Goal: Task Accomplishment & Management: Complete application form

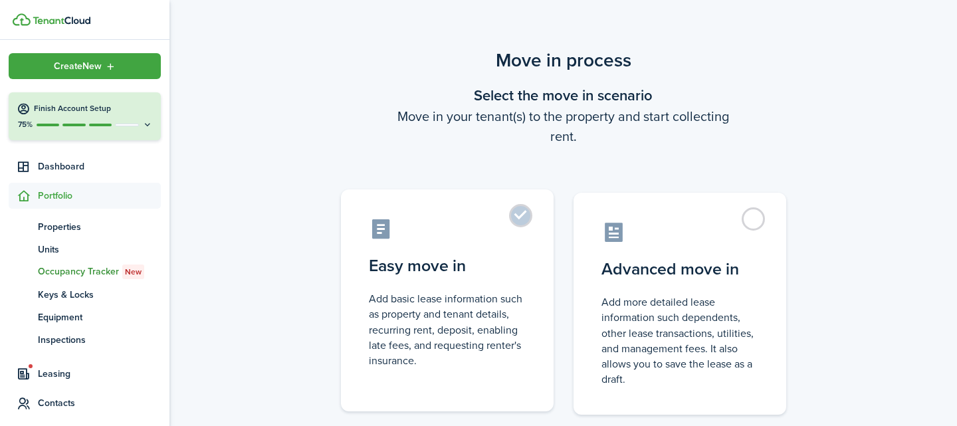
click at [520, 217] on label "Easy move in Add basic lease information such as property and tenant details, r…" at bounding box center [447, 300] width 213 height 222
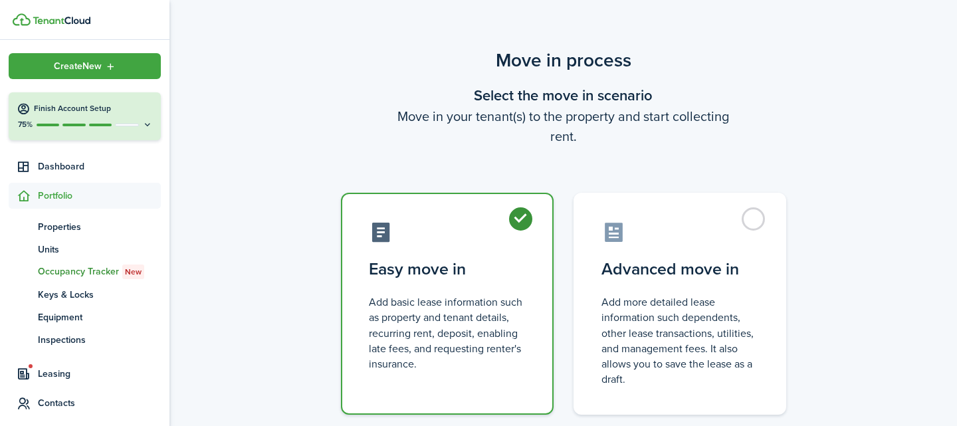
radio input "true"
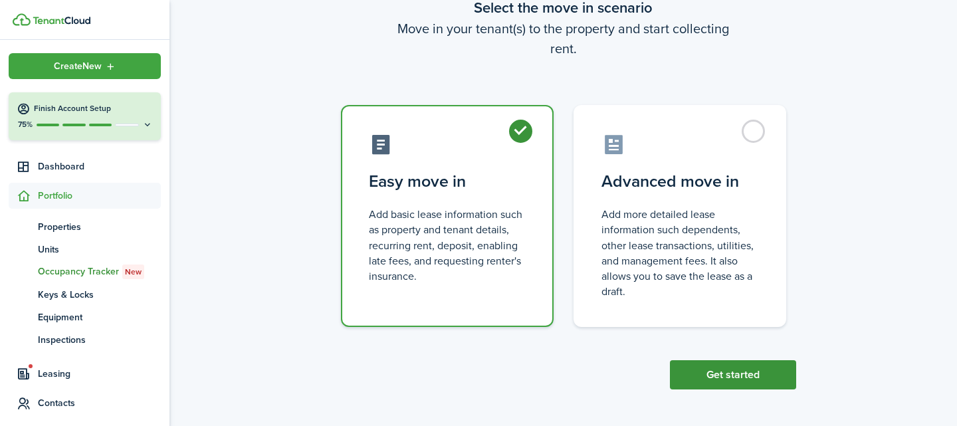
click at [696, 368] on button "Get started" at bounding box center [733, 374] width 126 height 29
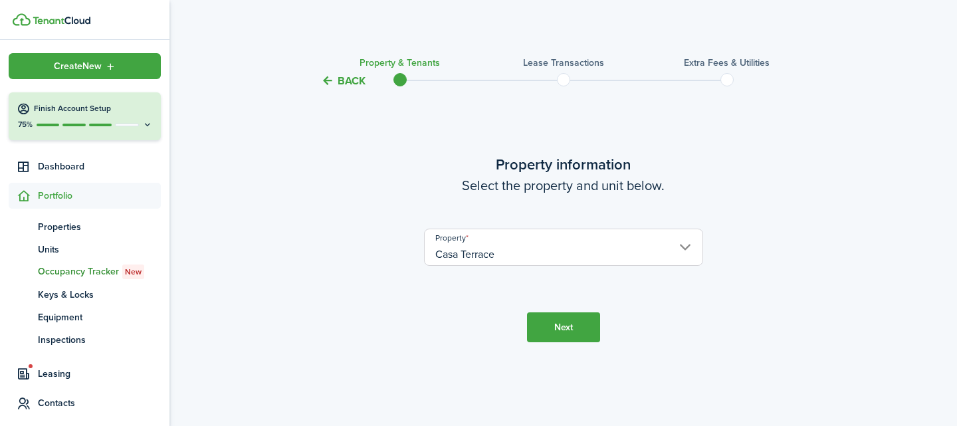
click at [579, 332] on button "Next" at bounding box center [563, 327] width 73 height 30
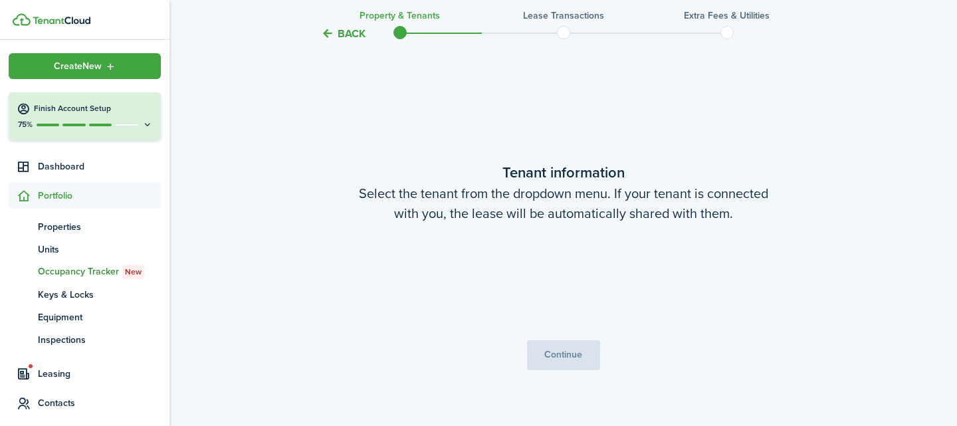
scroll to position [337, 0]
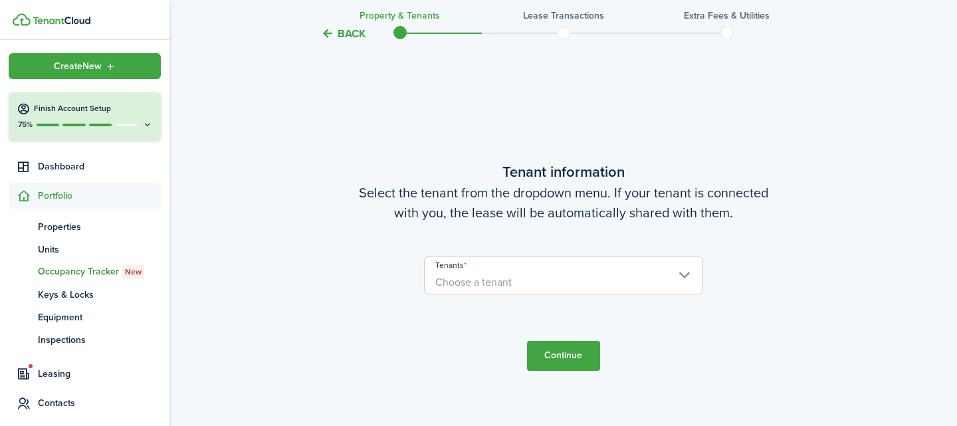
click at [562, 286] on span "Choose a tenant" at bounding box center [564, 282] width 278 height 23
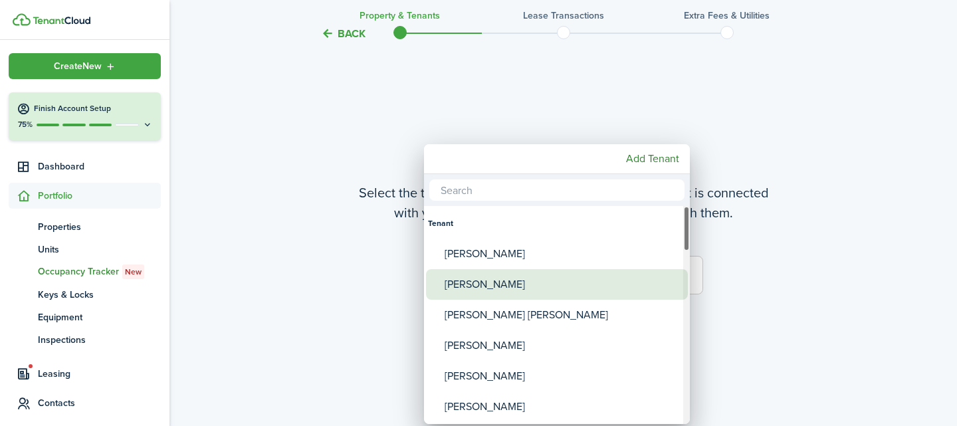
click at [552, 286] on div "[PERSON_NAME]" at bounding box center [562, 284] width 235 height 31
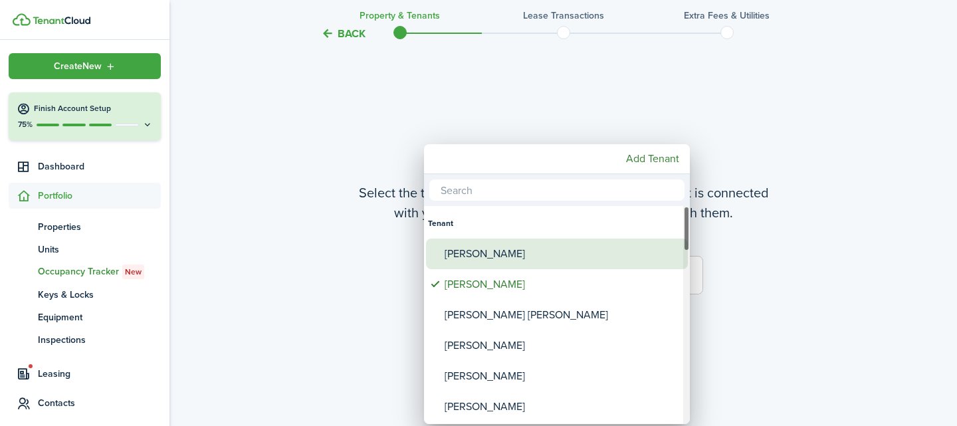
click at [562, 255] on div "[PERSON_NAME]" at bounding box center [562, 254] width 235 height 31
type input "[PERSON_NAME], [PERSON_NAME]"
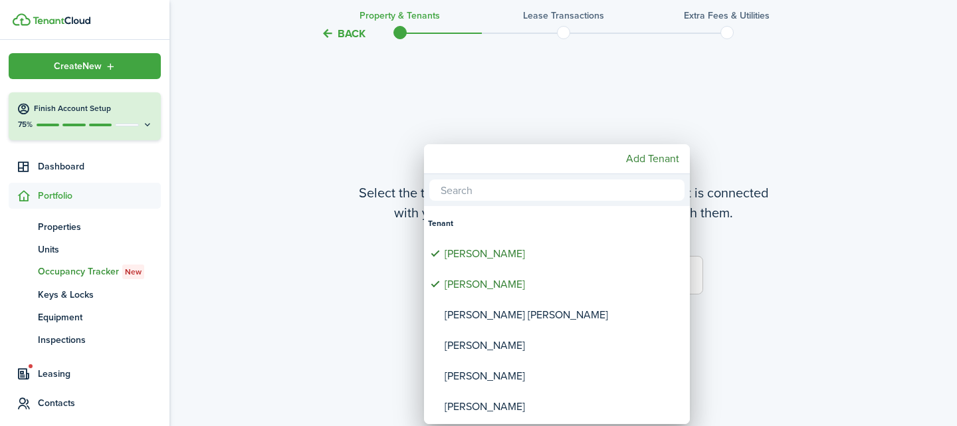
click at [750, 304] on div at bounding box center [479, 213] width 1170 height 639
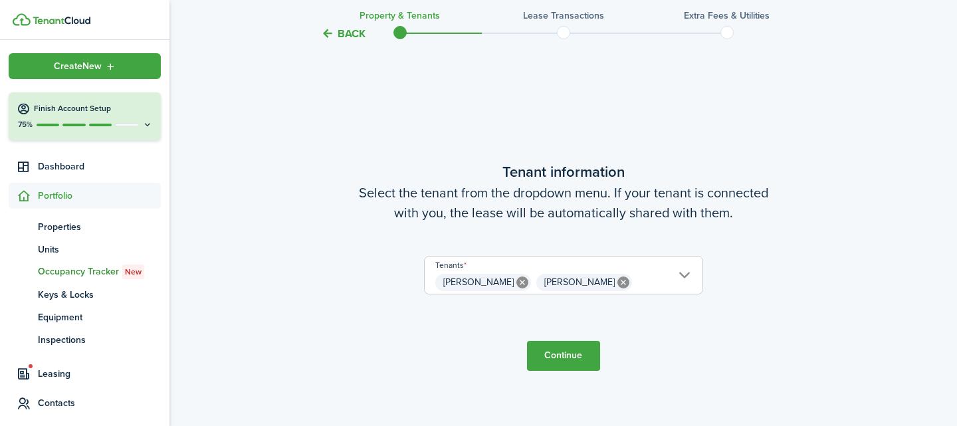
click at [569, 354] on button "Continue" at bounding box center [563, 356] width 73 height 30
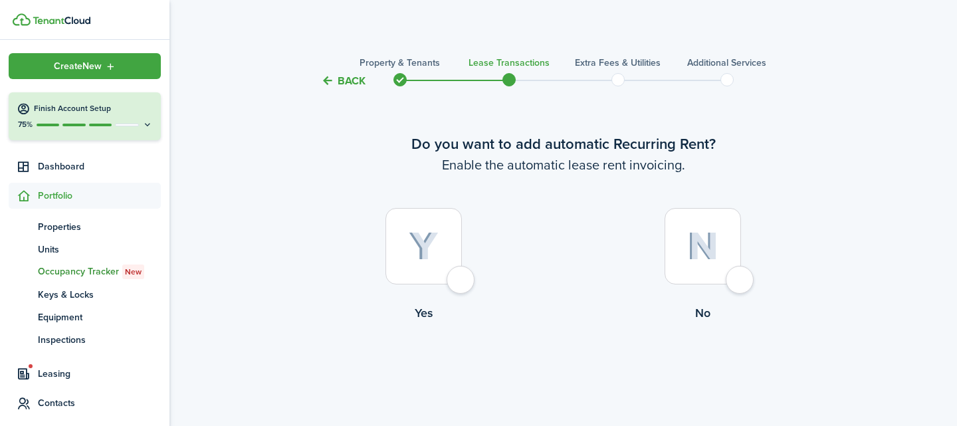
click at [740, 282] on div at bounding box center [703, 246] width 76 height 76
radio input "true"
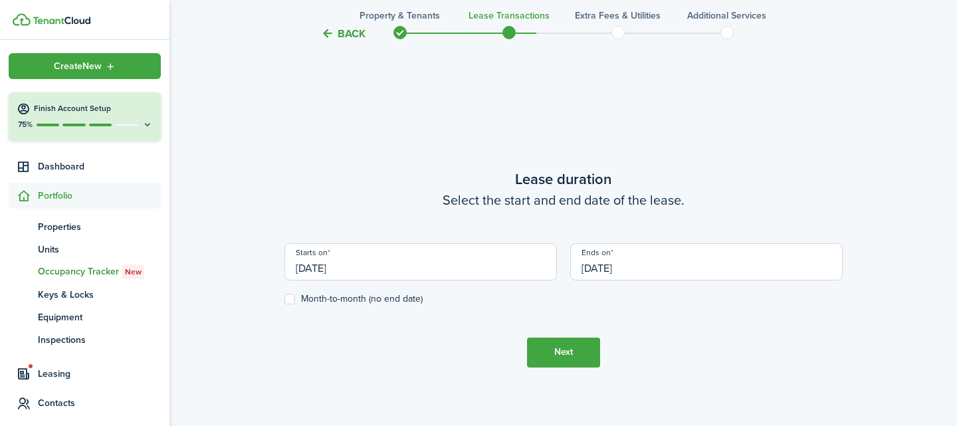
scroll to position [366, 0]
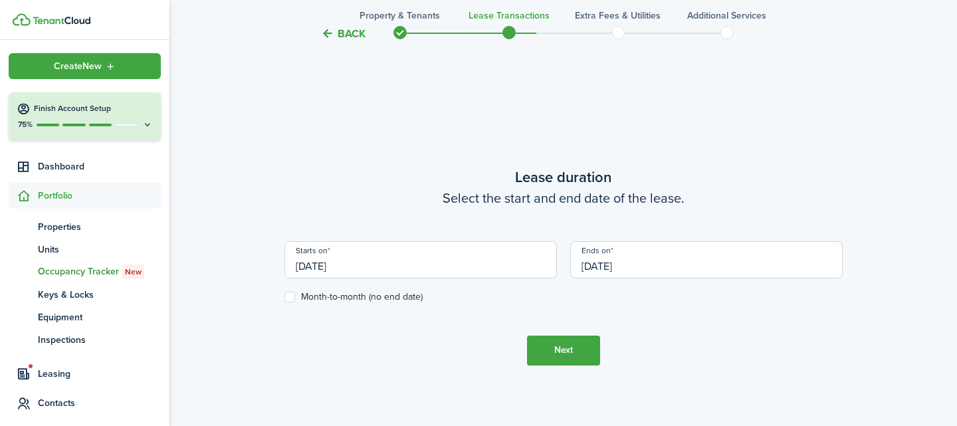
click at [453, 268] on input "[DATE]" at bounding box center [420, 259] width 272 height 37
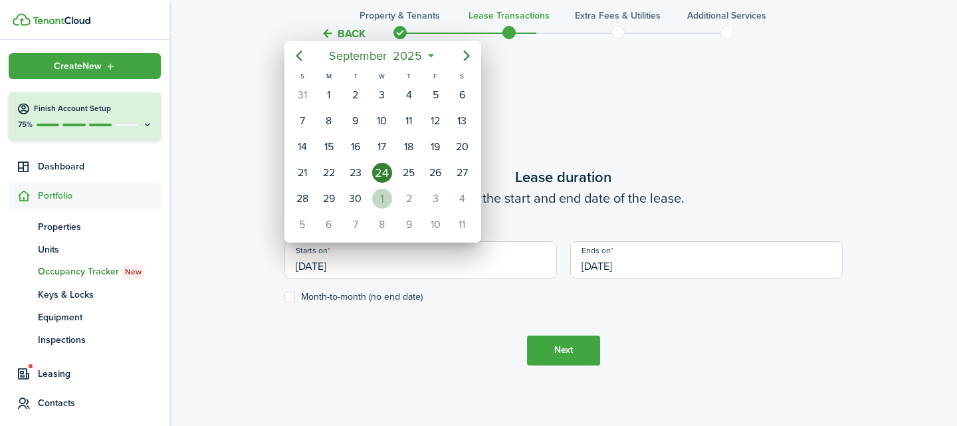
click at [383, 191] on div "1" at bounding box center [382, 199] width 20 height 20
type input "[DATE]"
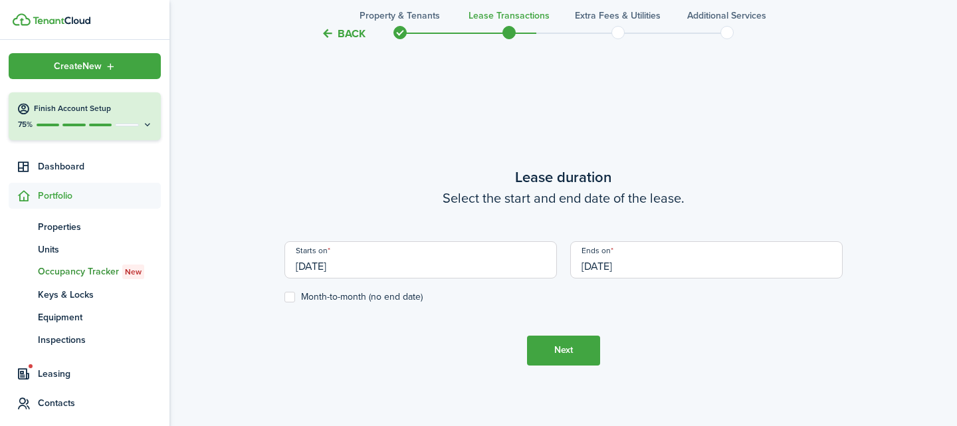
click at [609, 262] on input "[DATE]" at bounding box center [706, 259] width 272 height 37
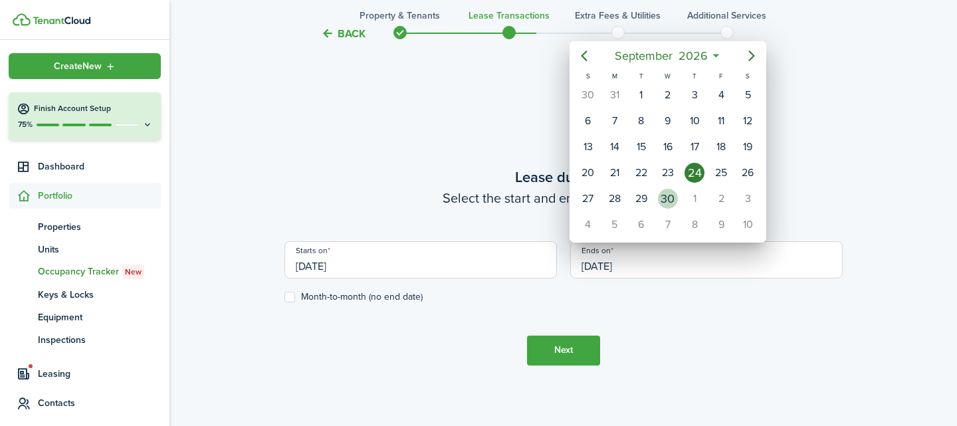
click at [669, 195] on div "30" at bounding box center [668, 199] width 20 height 20
type input "[DATE]"
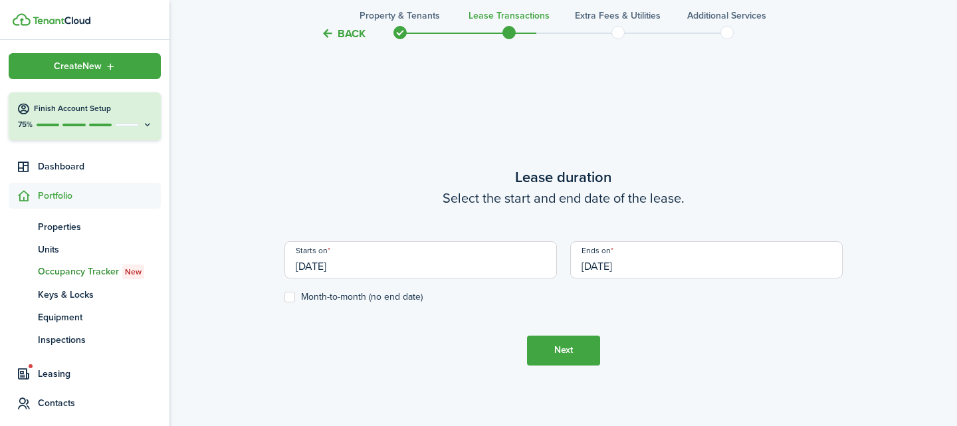
scroll to position [393, 0]
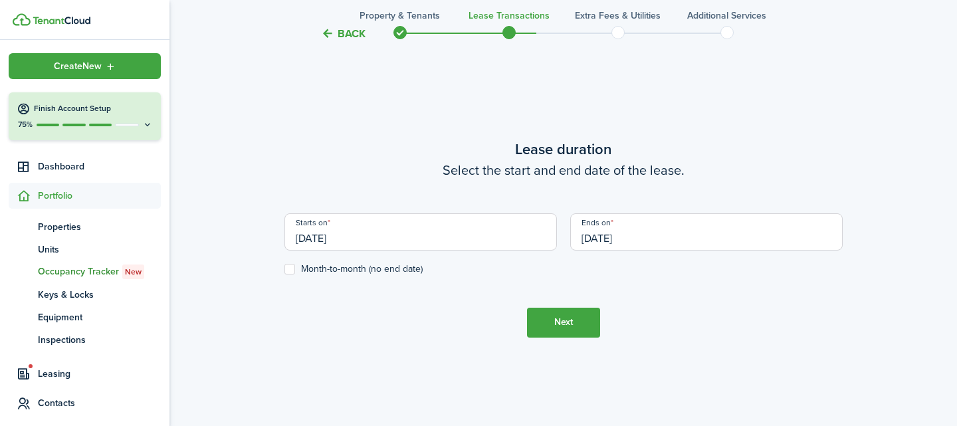
click at [566, 318] on button "Next" at bounding box center [563, 323] width 73 height 30
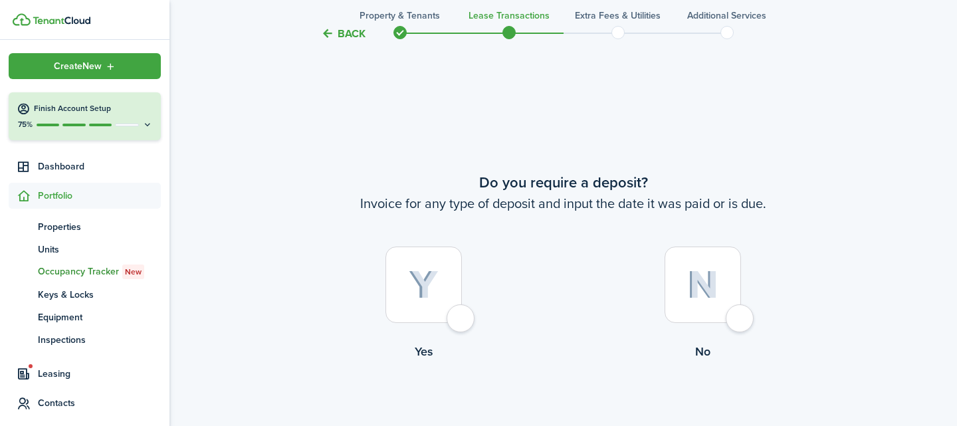
scroll to position [791, 0]
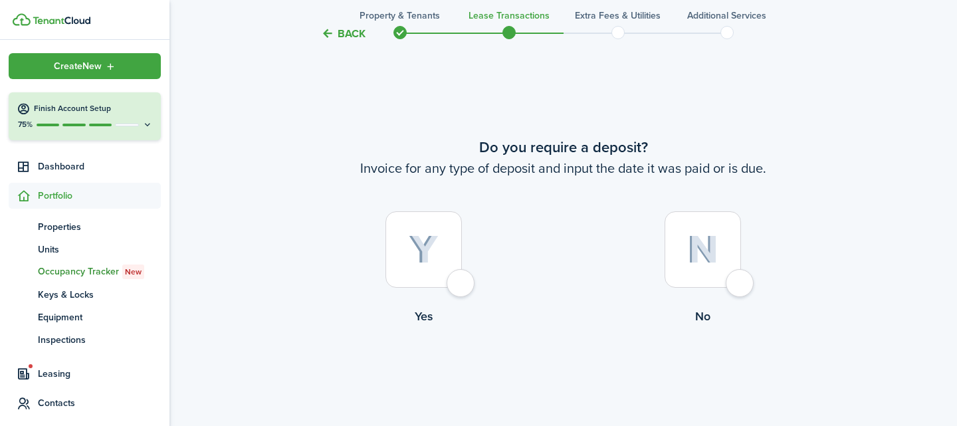
click at [462, 286] on div at bounding box center [423, 249] width 76 height 76
radio input "true"
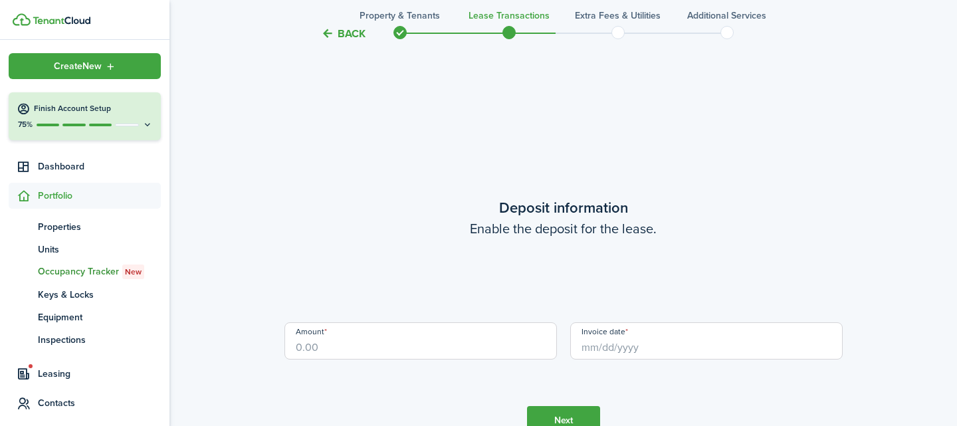
scroll to position [1217, 0]
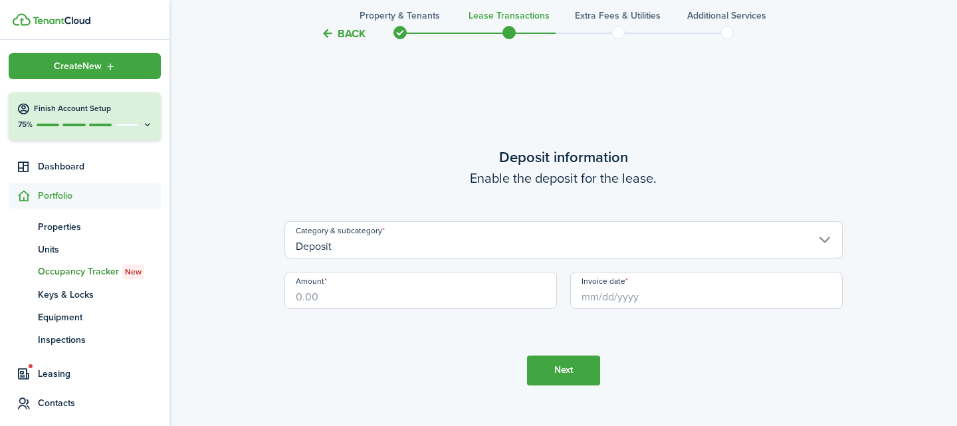
click at [456, 293] on input "Amount" at bounding box center [420, 290] width 272 height 37
click at [647, 302] on input "Invoice date" at bounding box center [706, 290] width 272 height 37
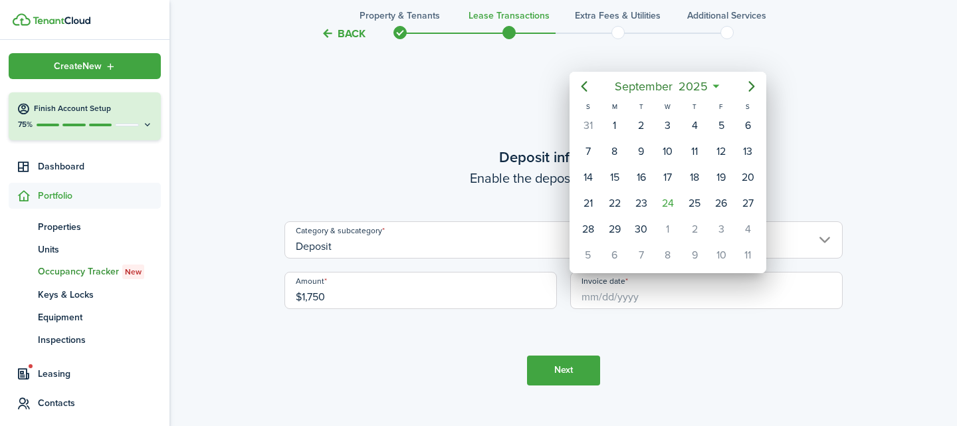
type input "$1,750.00"
click at [667, 231] on div "1" at bounding box center [668, 229] width 20 height 20
type input "[DATE]"
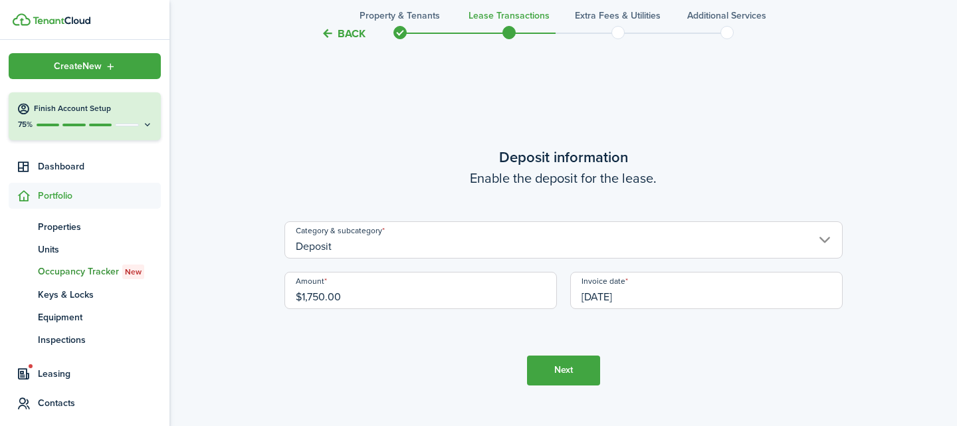
scroll to position [0, 0]
click at [574, 373] on button "Next" at bounding box center [563, 371] width 73 height 30
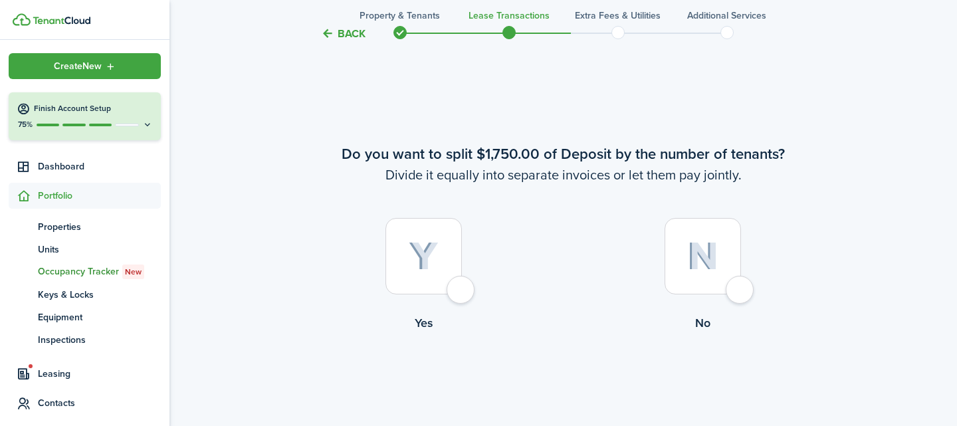
scroll to position [1643, 0]
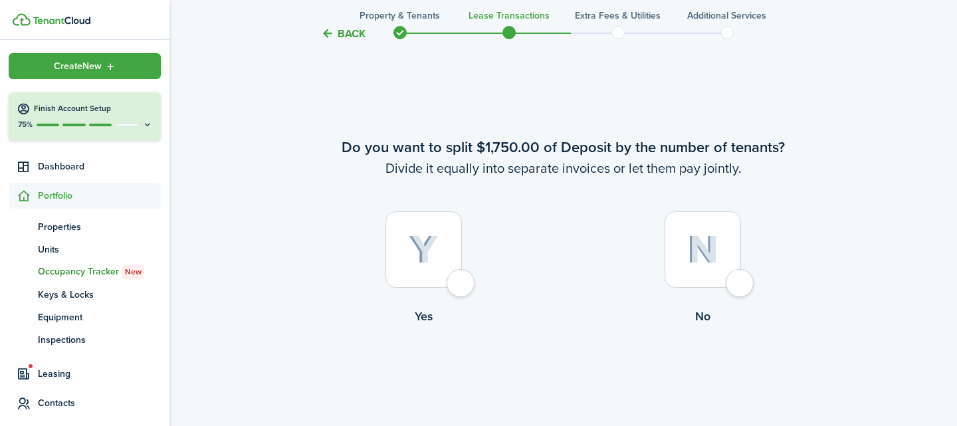
click at [739, 286] on div at bounding box center [703, 249] width 76 height 76
radio input "true"
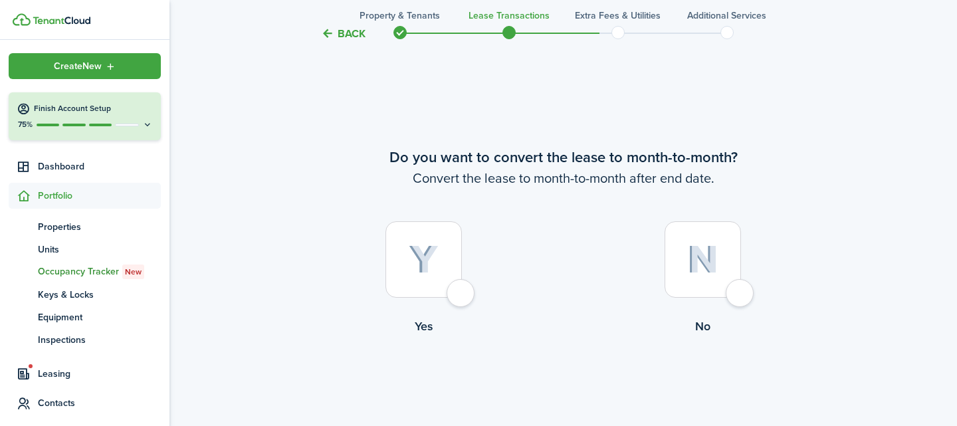
scroll to position [2070, 0]
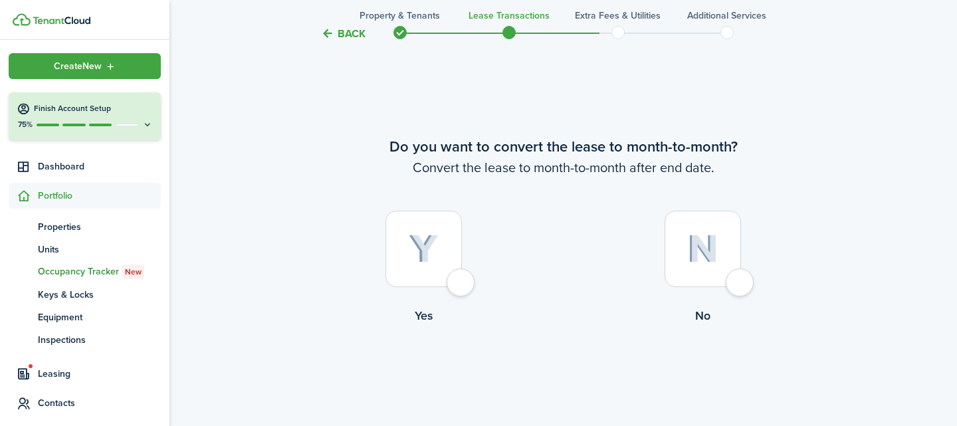
click at [738, 285] on div at bounding box center [703, 249] width 76 height 76
radio input "true"
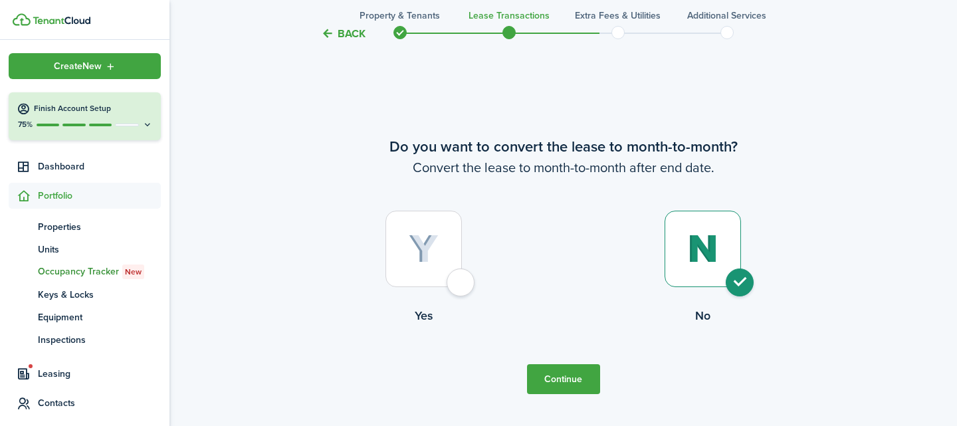
click at [568, 389] on button "Continue" at bounding box center [563, 379] width 73 height 30
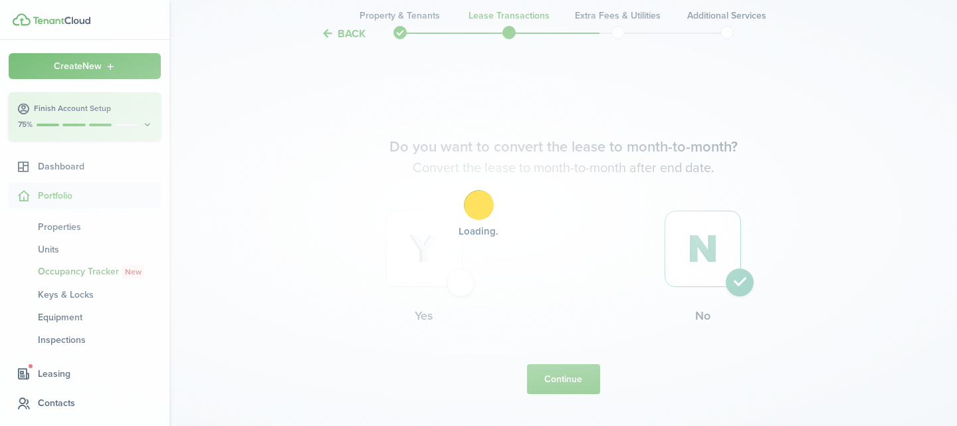
scroll to position [0, 0]
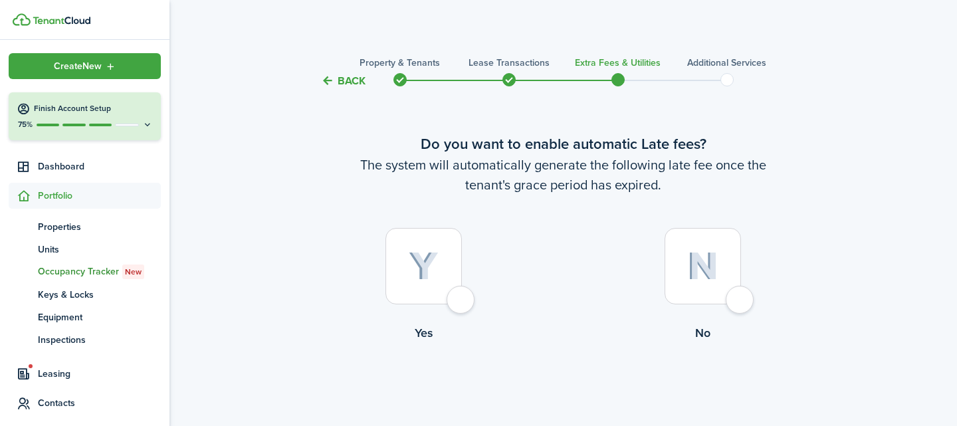
click at [734, 304] on div at bounding box center [703, 266] width 76 height 76
radio input "true"
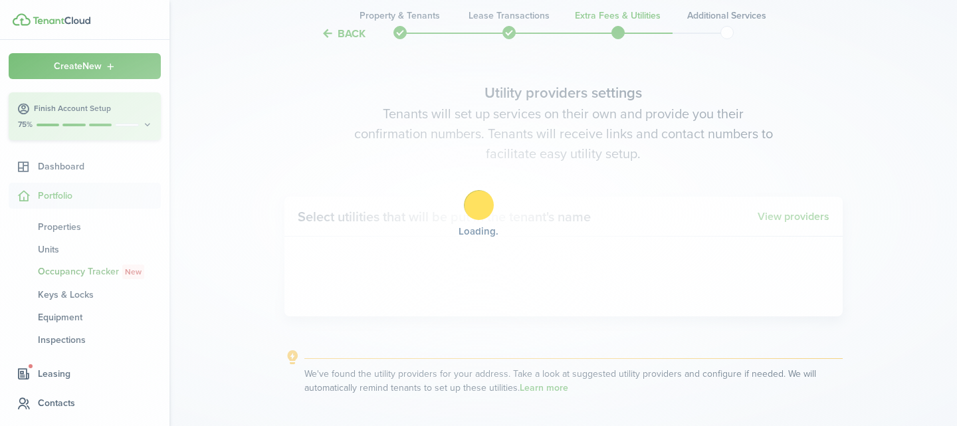
scroll to position [385, 0]
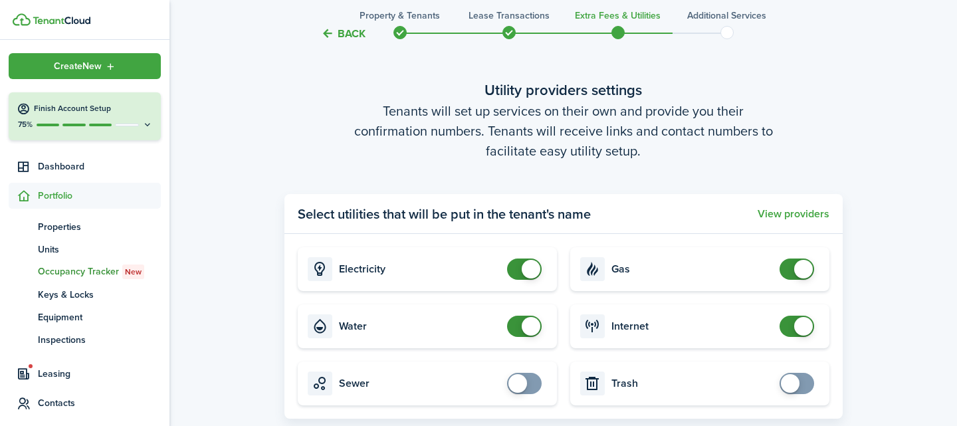
checkbox input "false"
click at [790, 268] on span at bounding box center [796, 269] width 13 height 21
checkbox input "true"
click at [797, 382] on span at bounding box center [790, 383] width 19 height 19
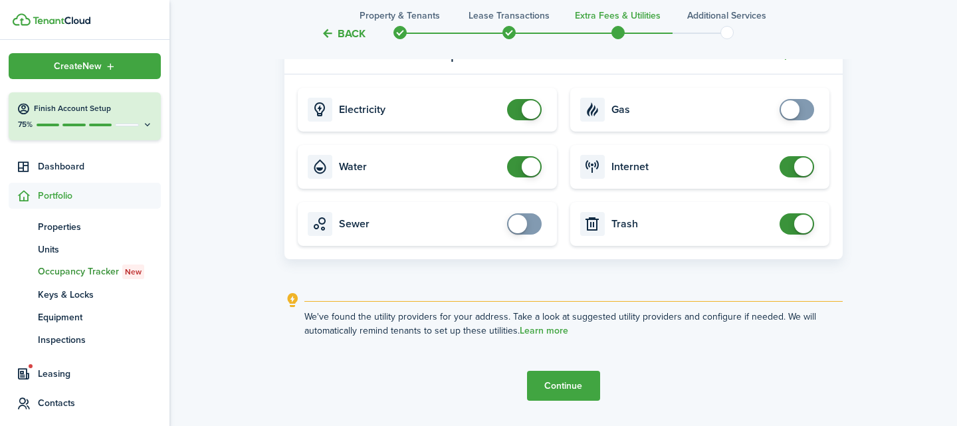
scroll to position [582, 0]
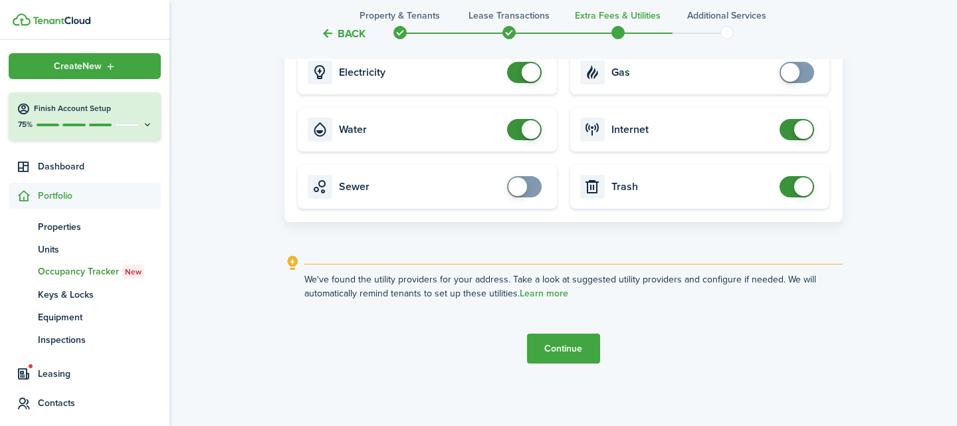
click at [556, 353] on button "Continue" at bounding box center [563, 349] width 73 height 30
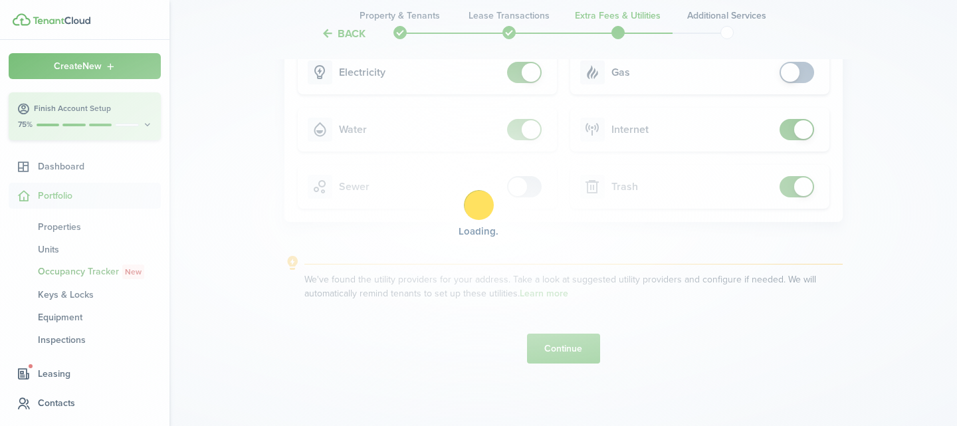
scroll to position [0, 0]
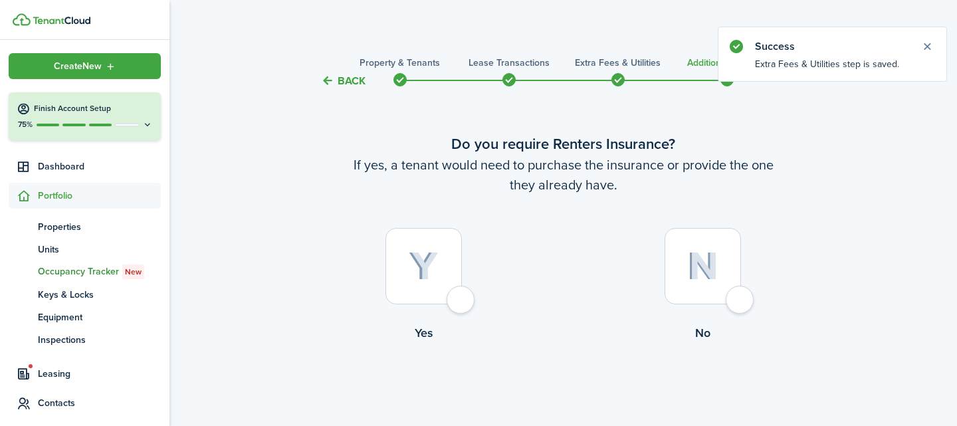
click at [734, 300] on div at bounding box center [703, 266] width 76 height 76
radio input "true"
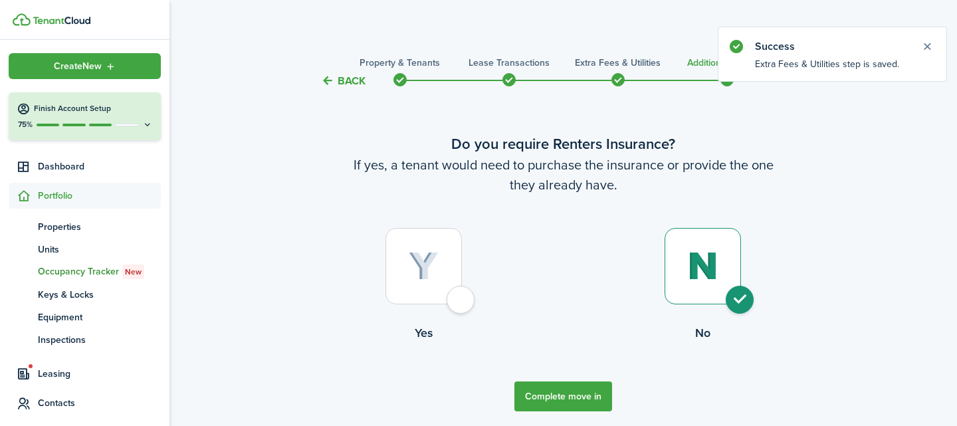
scroll to position [48, 0]
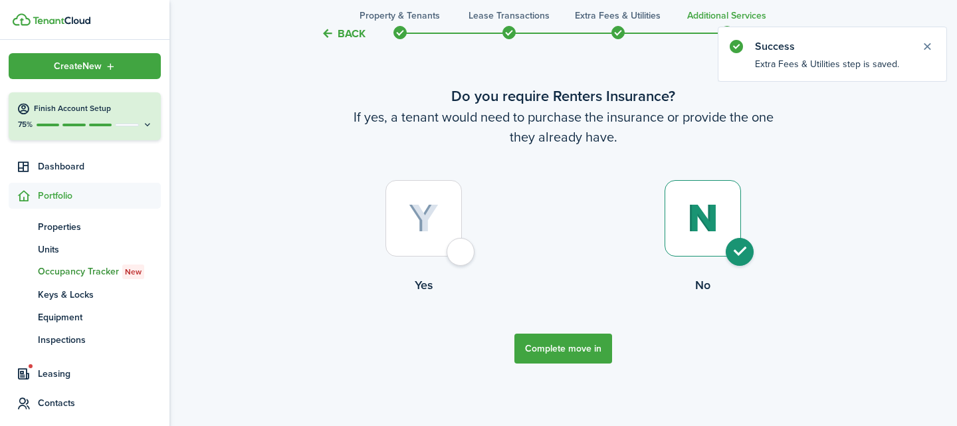
click at [595, 348] on button "Complete move in" at bounding box center [563, 349] width 98 height 30
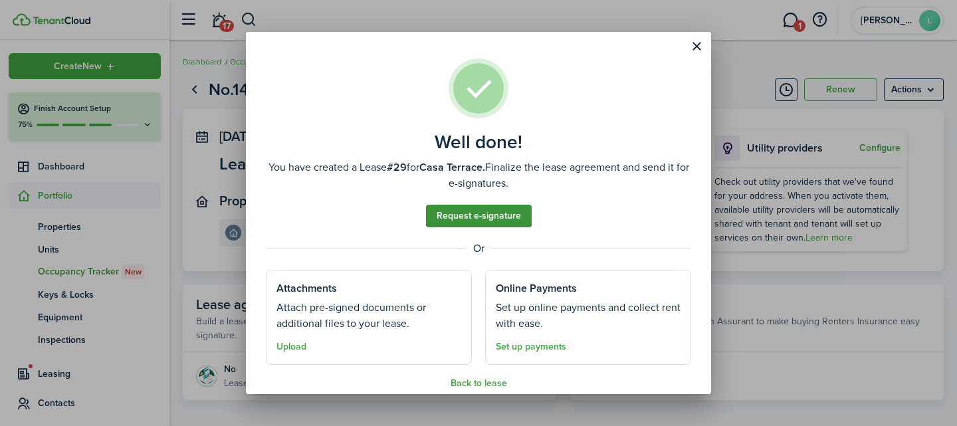
click at [485, 215] on link "Request e-signature" at bounding box center [479, 216] width 106 height 23
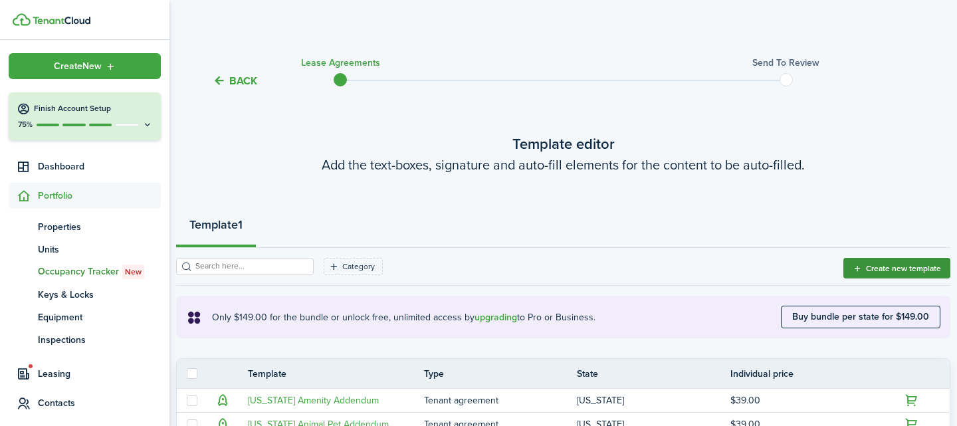
click at [885, 264] on button "Create new template" at bounding box center [896, 268] width 107 height 21
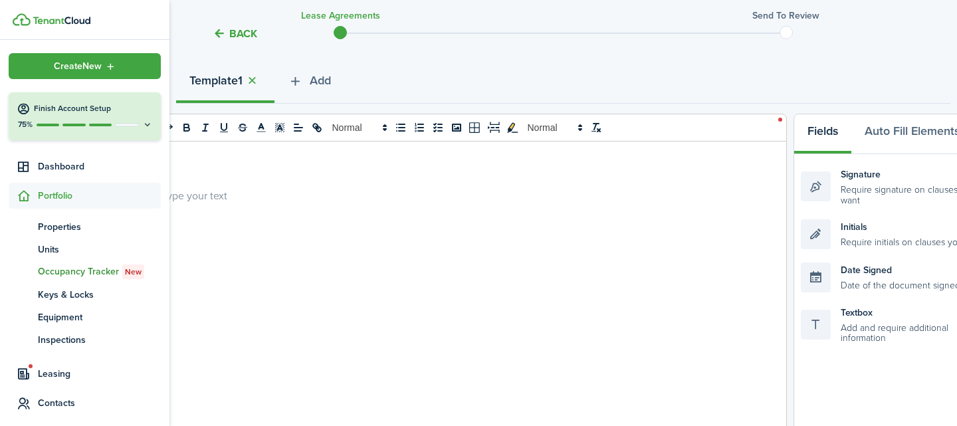
scroll to position [161, 0]
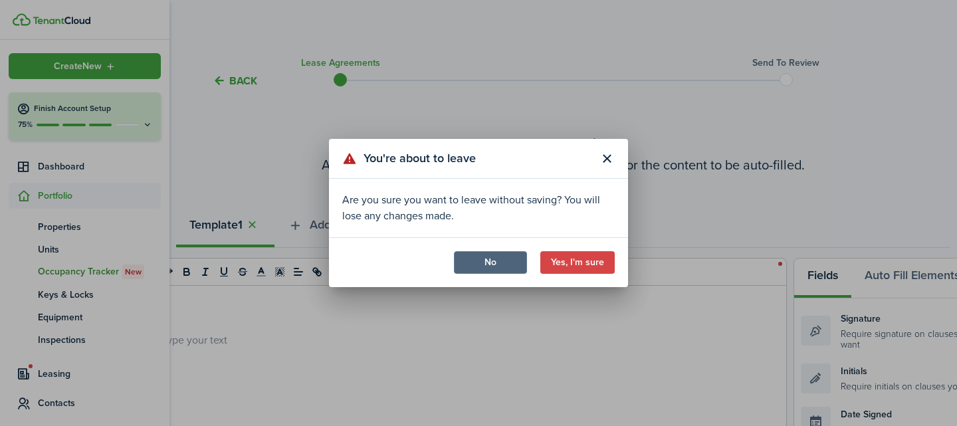
click at [487, 264] on button "No" at bounding box center [490, 262] width 73 height 23
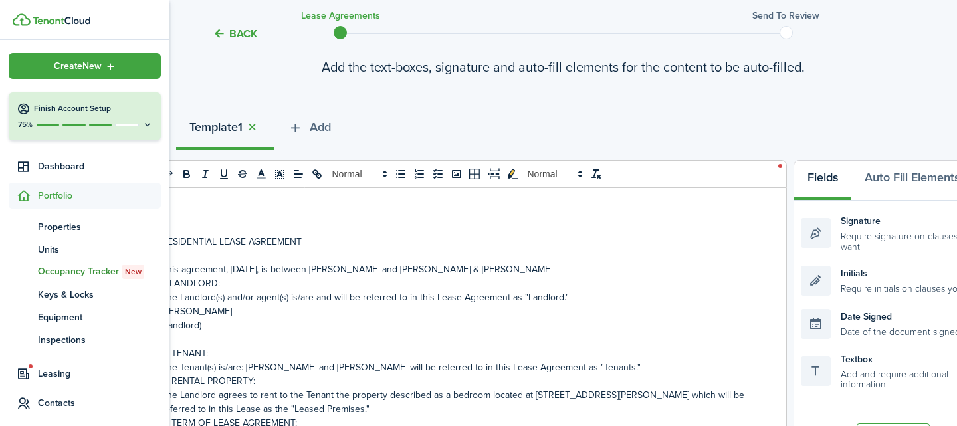
scroll to position [96, 0]
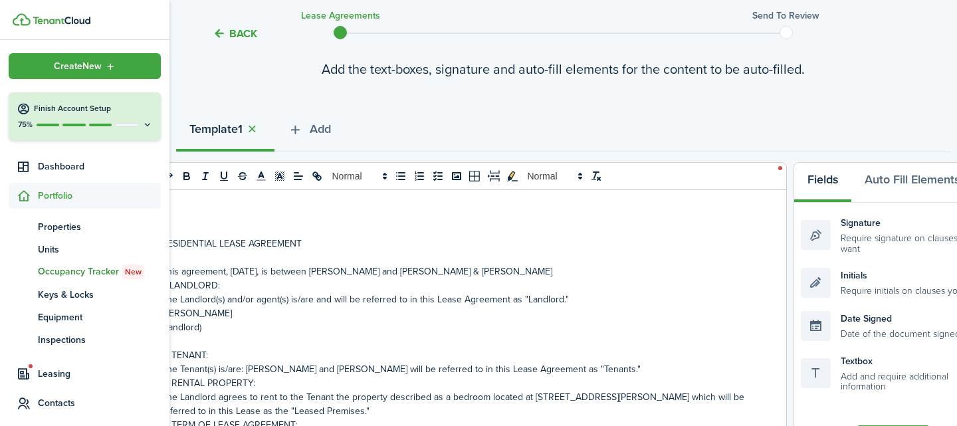
click at [203, 68] on wizard-step-header-description "Add the text-boxes, signature and auto-fill elements for the content to be auto…" at bounding box center [563, 69] width 774 height 20
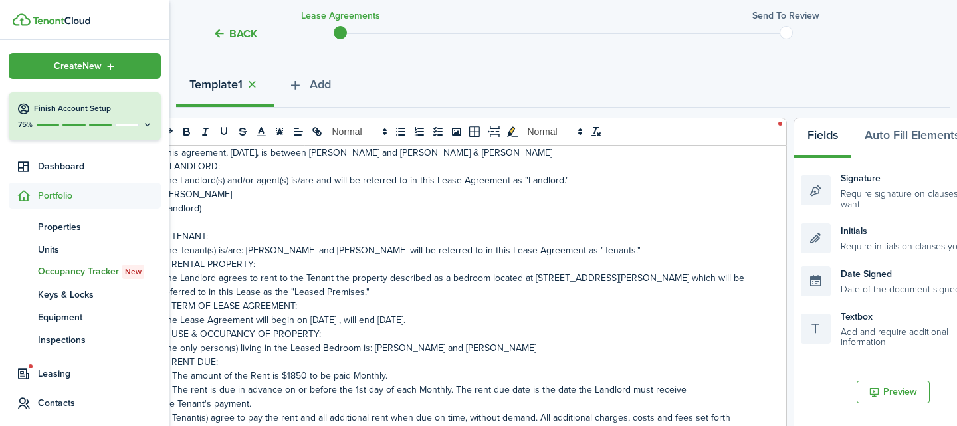
scroll to position [84, 0]
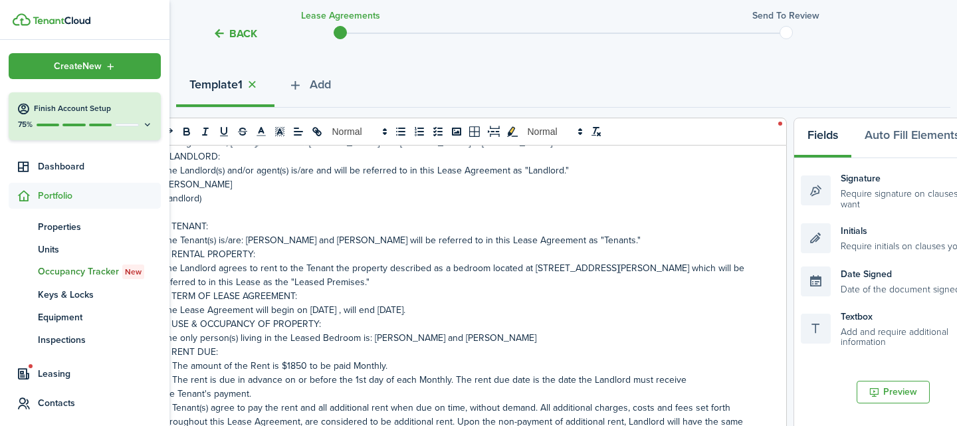
click at [327, 239] on p "The Tenant(s) is/are: [PERSON_NAME] and [PERSON_NAME] will be referred to in th…" at bounding box center [455, 240] width 588 height 14
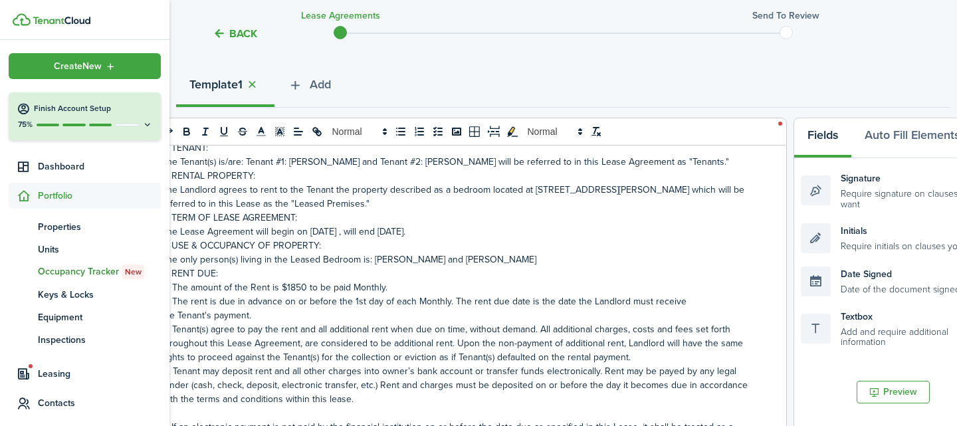
scroll to position [164, 0]
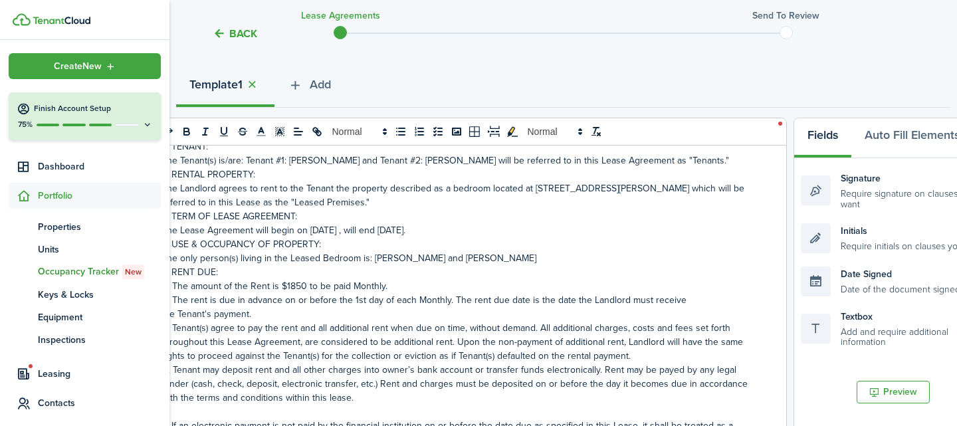
click at [491, 188] on p "The Landlord agrees to rent to the Tenant the property described as a bedroom l…" at bounding box center [455, 195] width 588 height 28
click at [602, 255] on p "The only person(s) living in the Leased Bedroom is: [PERSON_NAME] and [PERSON_N…" at bounding box center [455, 258] width 588 height 14
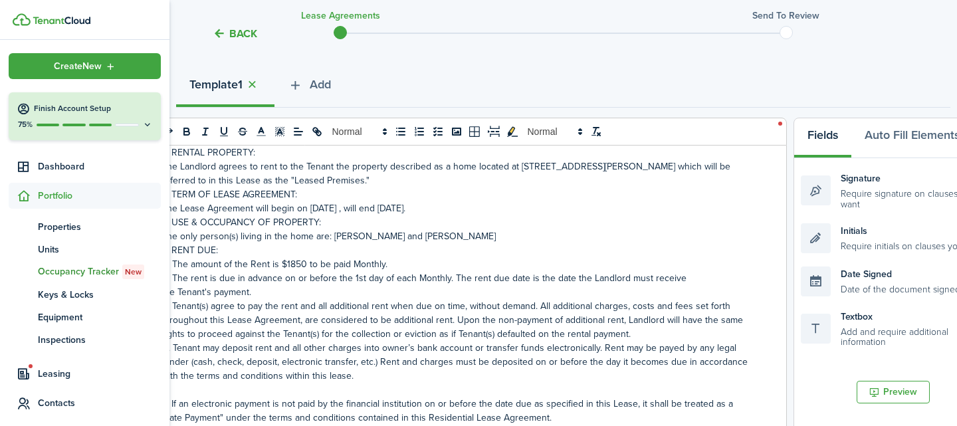
scroll to position [188, 0]
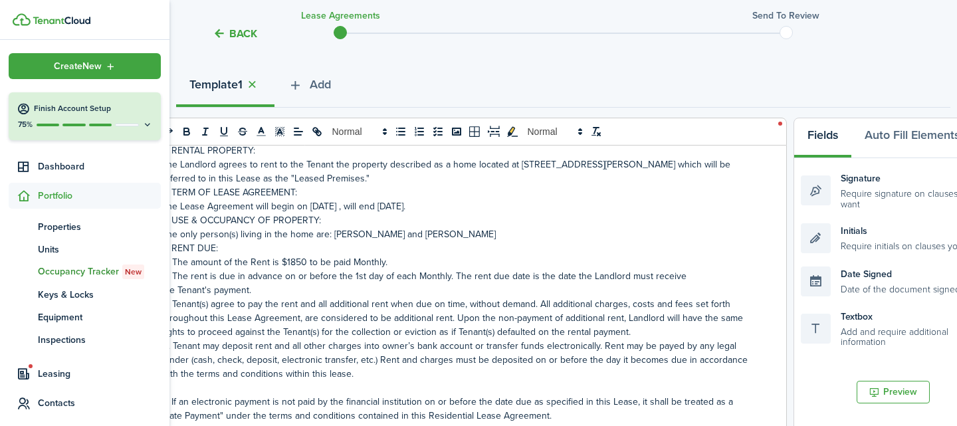
click at [432, 258] on p "A. The amount of the Rent is $1850 to be paid Monthly." at bounding box center [455, 262] width 588 height 14
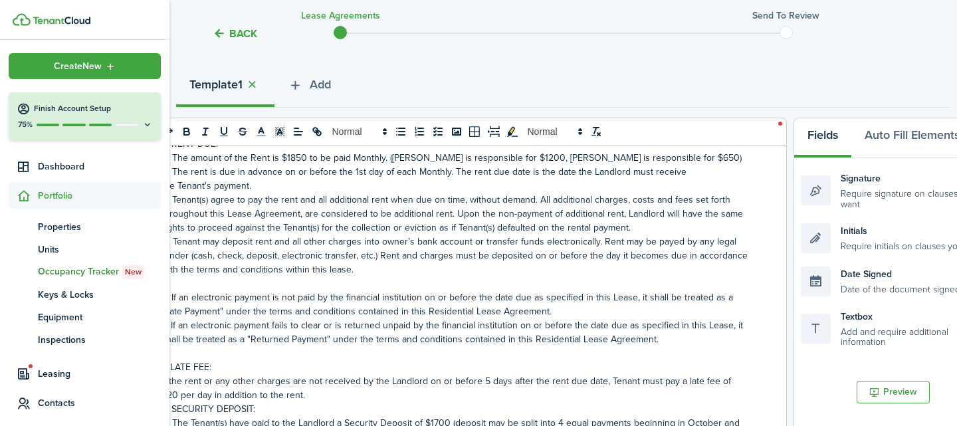
scroll to position [293, 0]
click at [754, 170] on div "RESIDENTIAL LEASE AGREEMENT This agreement, [DATE], is between [PERSON_NAME] an…" at bounding box center [455, 407] width 641 height 522
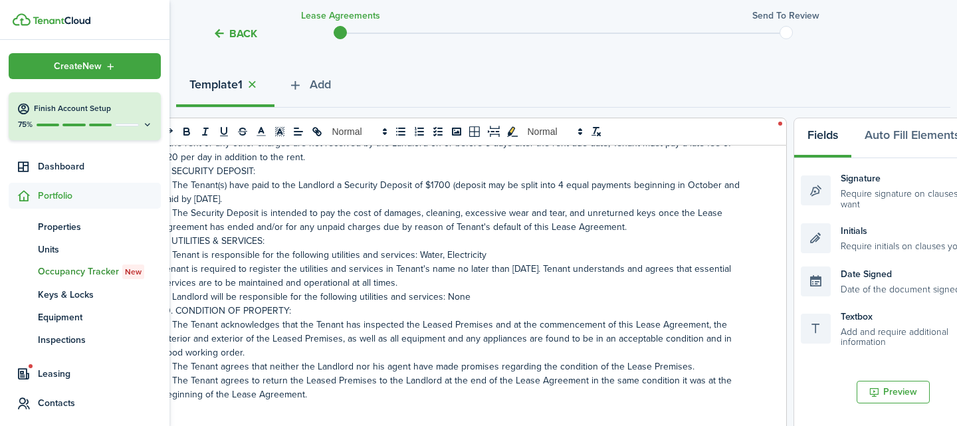
scroll to position [531, 0]
click at [528, 256] on p "A. Tenant is responsible for the following utilities and services: Water, Elect…" at bounding box center [455, 254] width 588 height 14
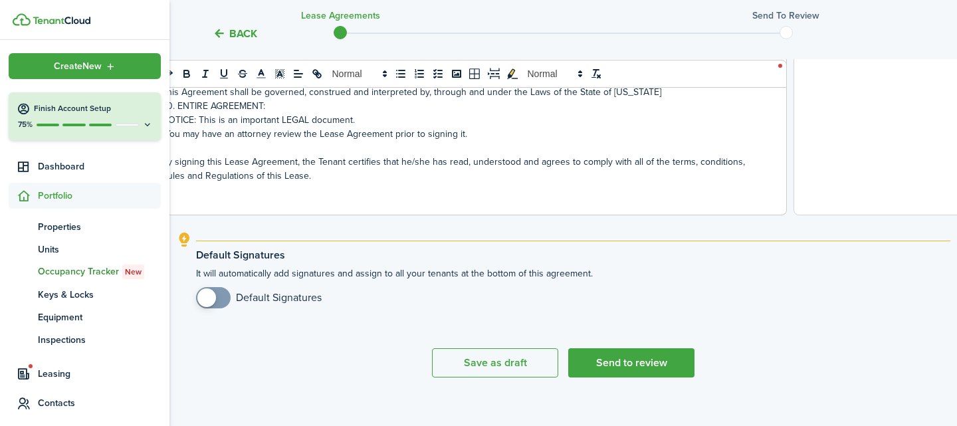
scroll to position [606, 0]
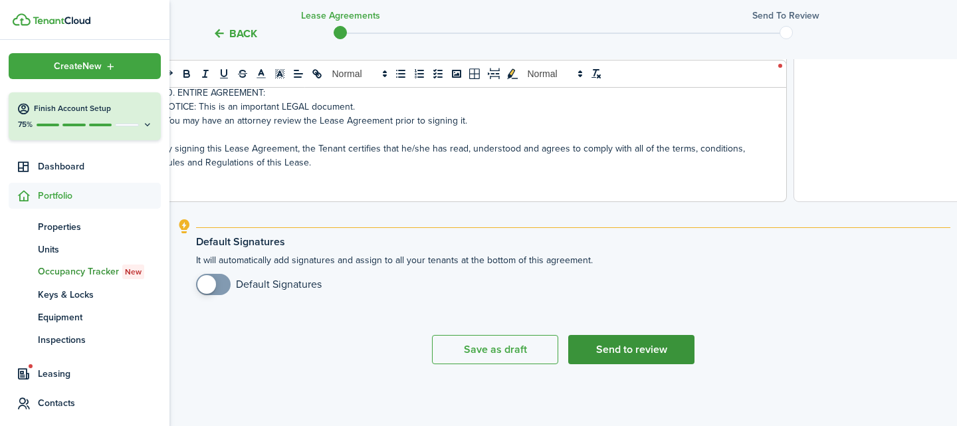
click at [658, 346] on button "Send to review" at bounding box center [631, 349] width 126 height 29
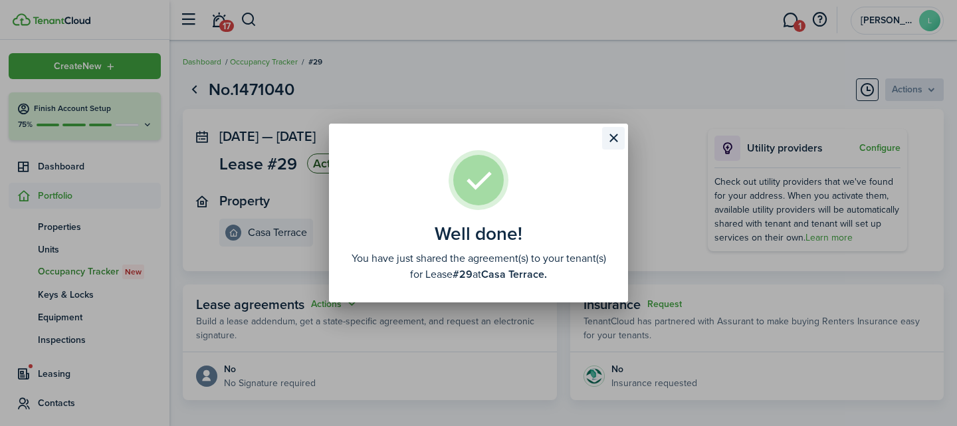
click at [615, 141] on button "Close modal" at bounding box center [613, 138] width 23 height 23
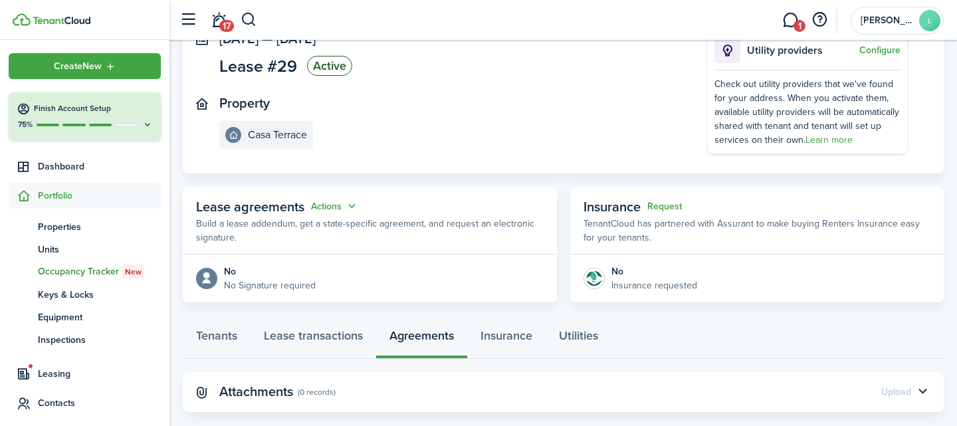
scroll to position [120, 0]
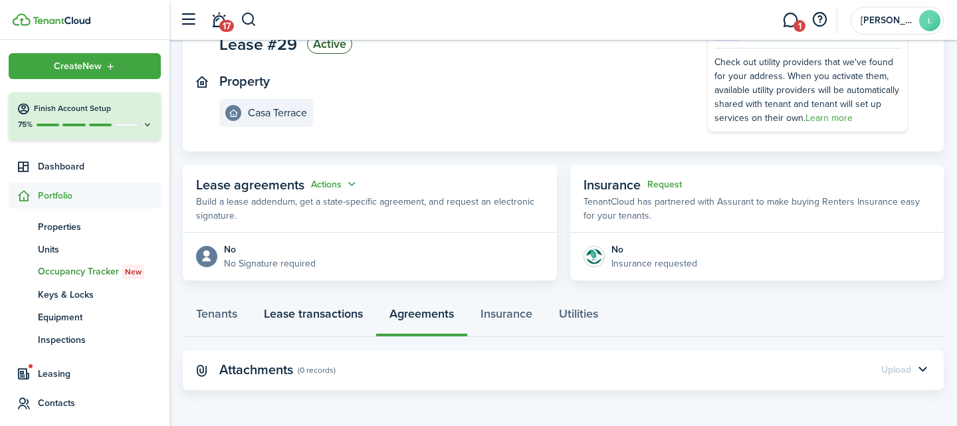
click at [338, 308] on link "Lease transactions" at bounding box center [314, 317] width 126 height 40
